Goal: Task Accomplishment & Management: Manage account settings

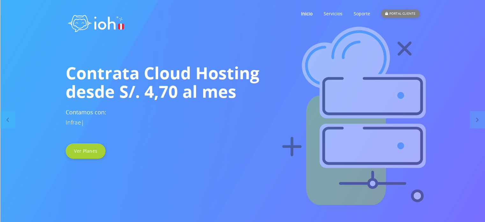
click at [408, 10] on div "PORTAL CLIENTE" at bounding box center [400, 13] width 38 height 8
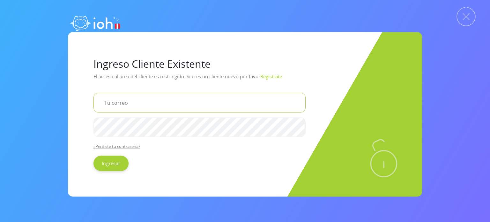
click at [161, 105] on input "email" at bounding box center [199, 103] width 212 height 20
type input "[EMAIL_ADDRESS][DOMAIN_NAME]"
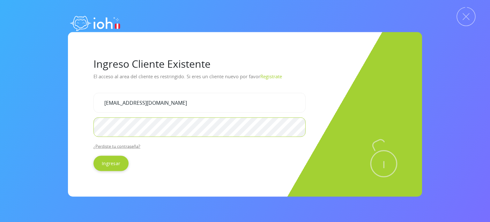
click at [93, 156] on input "Ingresar" at bounding box center [110, 163] width 35 height 15
